Goal: Check status

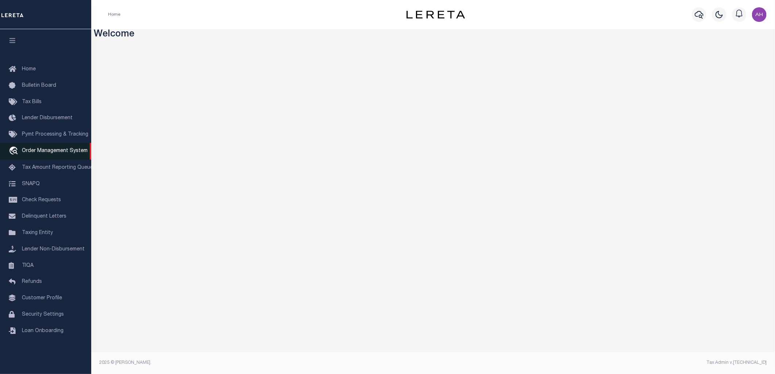
click at [61, 152] on span "Order Management System" at bounding box center [55, 150] width 66 height 5
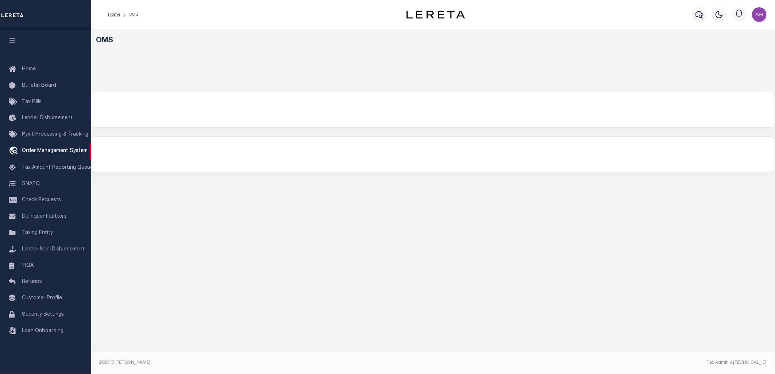
select select "200"
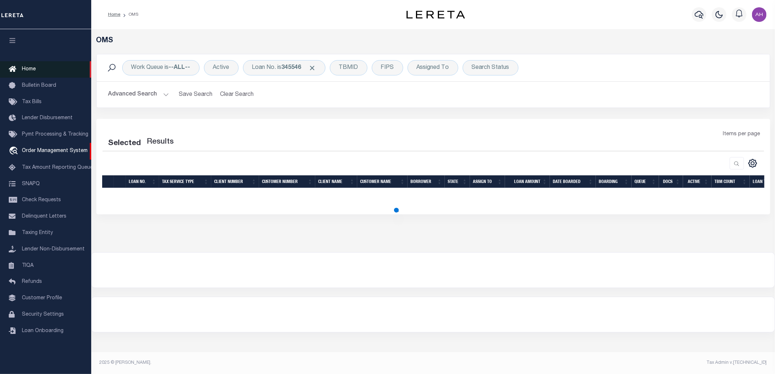
click at [32, 69] on span "Home" at bounding box center [29, 69] width 14 height 5
select select "200"
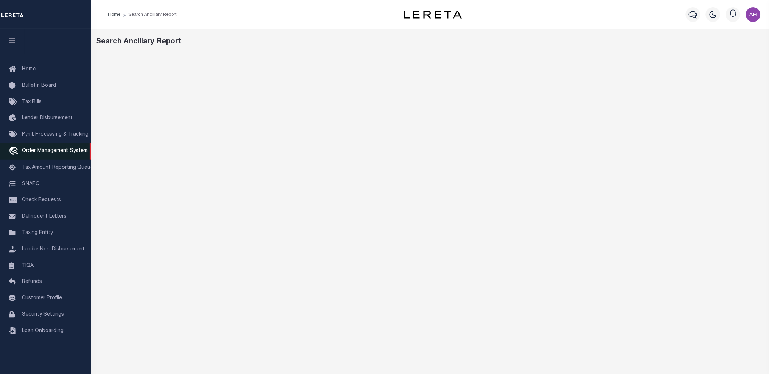
click at [56, 150] on span "Order Management System" at bounding box center [55, 150] width 66 height 5
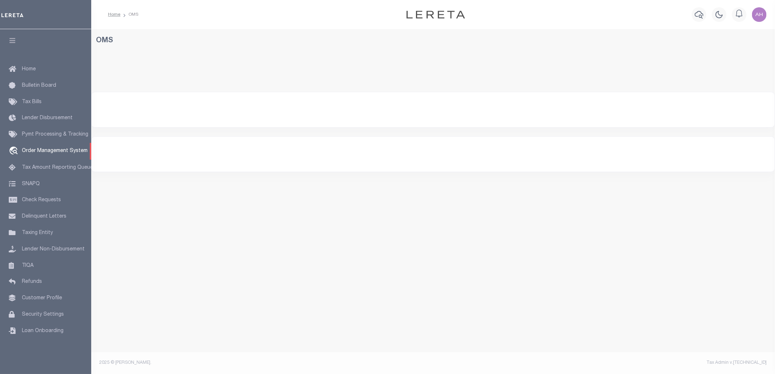
select select "200"
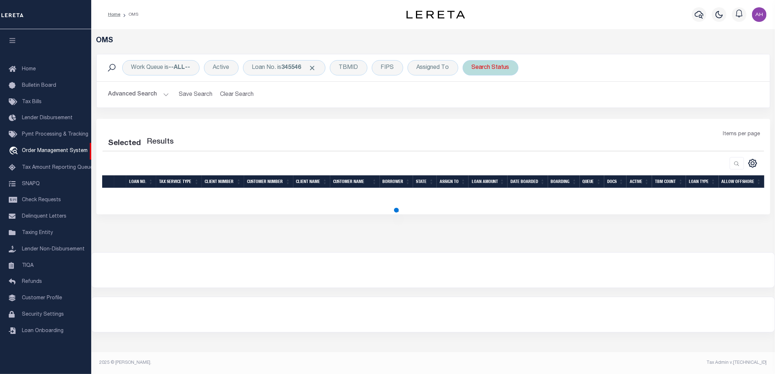
select select "200"
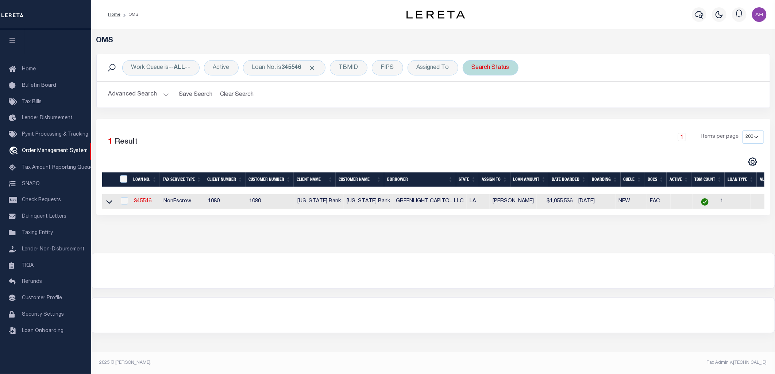
click at [506, 65] on div "Search Status" at bounding box center [491, 67] width 56 height 15
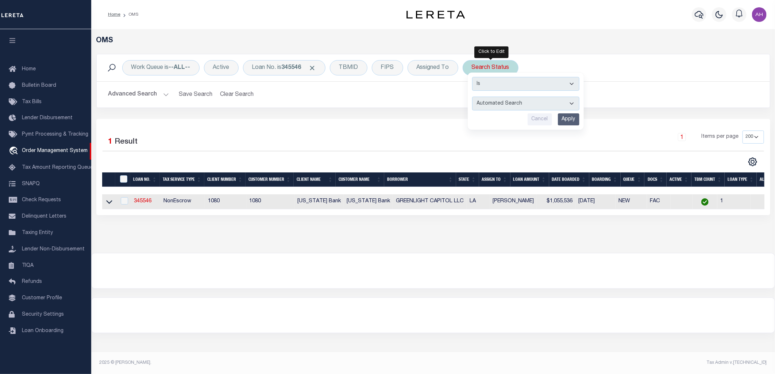
click at [506, 100] on select "Automated Search Bad Parcel Complete Duplicate Parcel High Dollar Reporting In …" at bounding box center [525, 104] width 107 height 14
select select "NP"
click at [473, 97] on select "Automated Search Bad Parcel Complete Duplicate Parcel High Dollar Reporting In …" at bounding box center [525, 104] width 107 height 14
click at [576, 116] on input "Apply" at bounding box center [569, 119] width 22 height 12
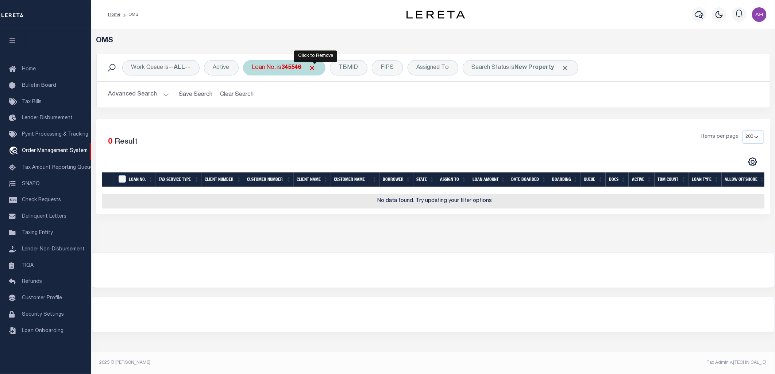
click at [316, 68] on span "Click to Remove" at bounding box center [313, 68] width 8 height 8
